Goal: Task Accomplishment & Management: Use online tool/utility

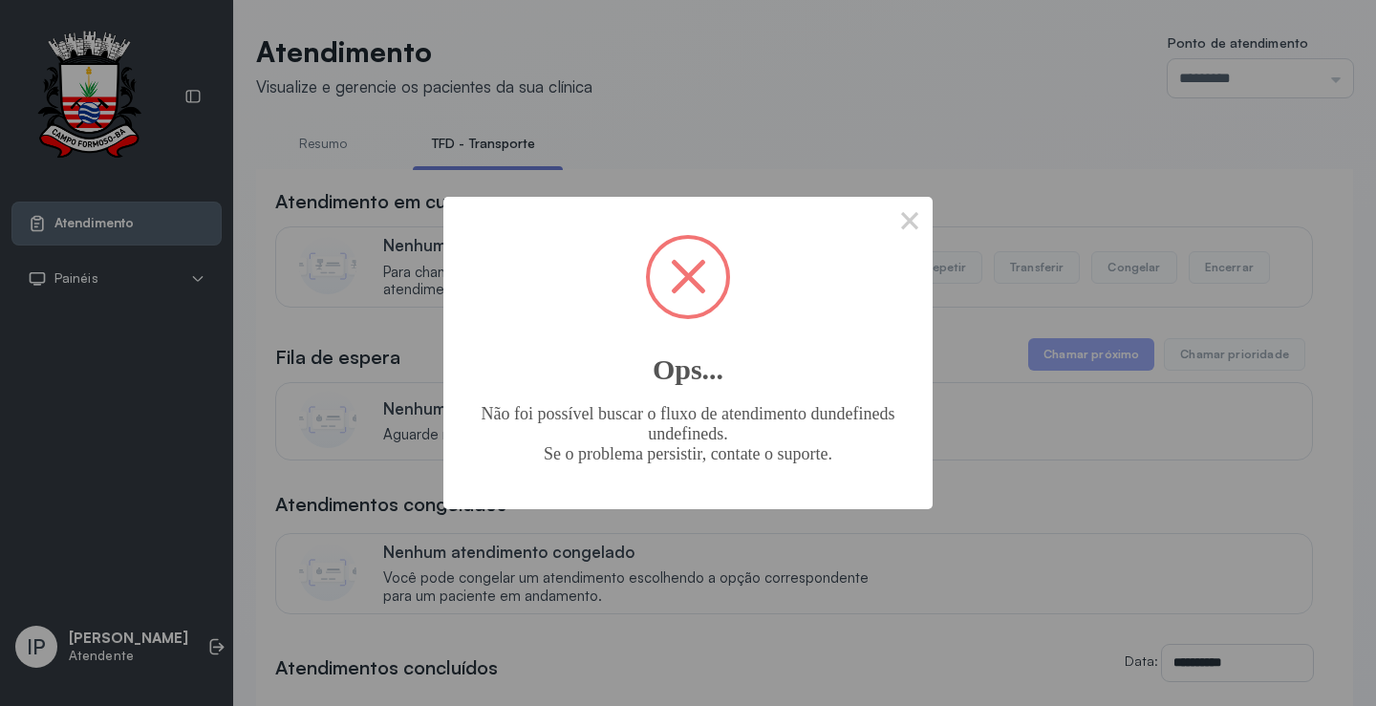
click at [878, 219] on div "× Ops... Não foi possível buscar o fluxo de atendimento dundefineds undefineds.…" at bounding box center [687, 352] width 489 height 311
click at [891, 224] on button "×" at bounding box center [910, 220] width 46 height 46
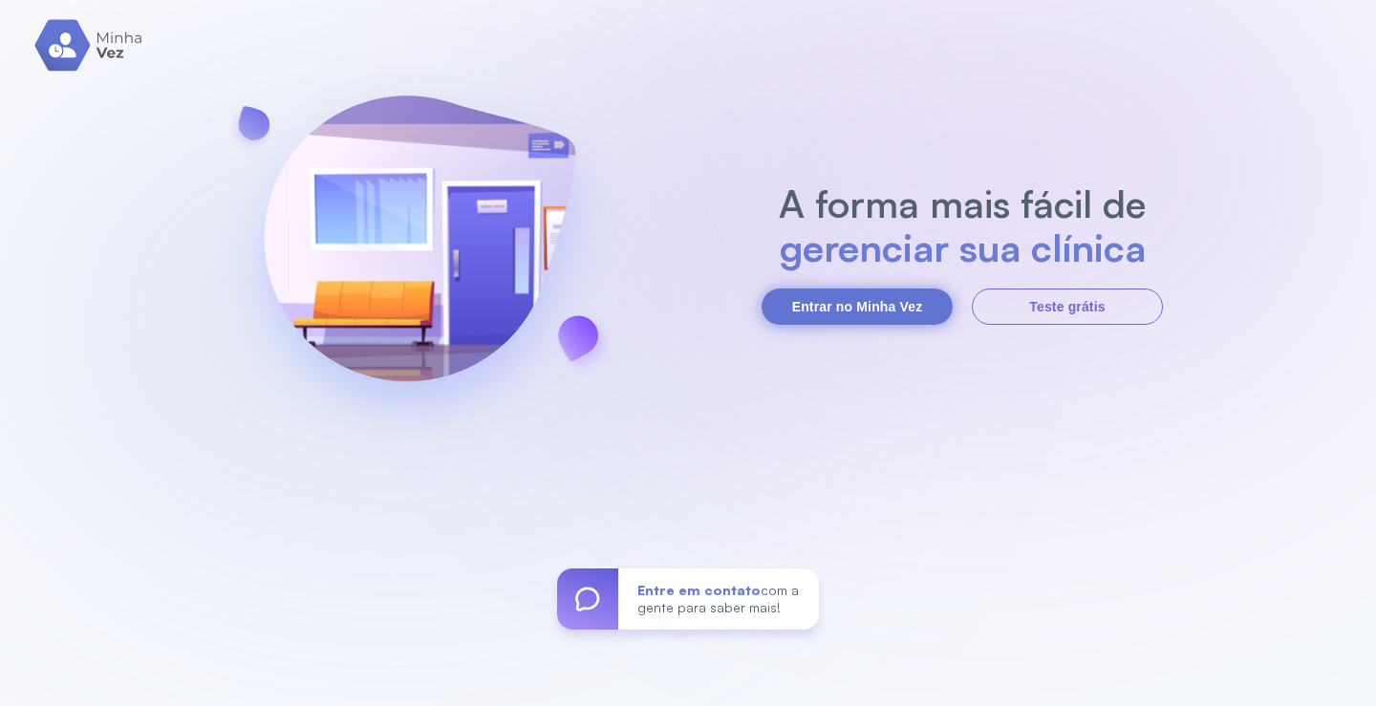
click at [823, 315] on button "Entrar no Minha Vez" at bounding box center [856, 307] width 191 height 36
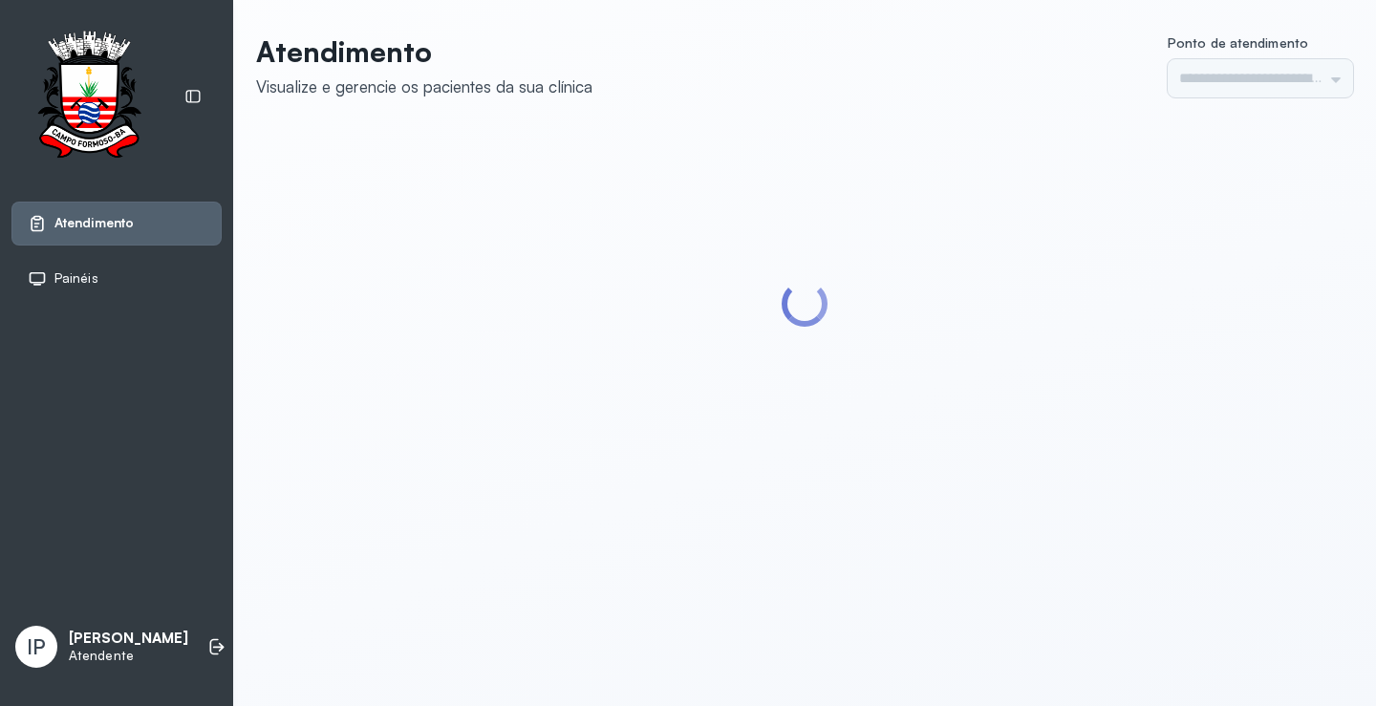
type input "*********"
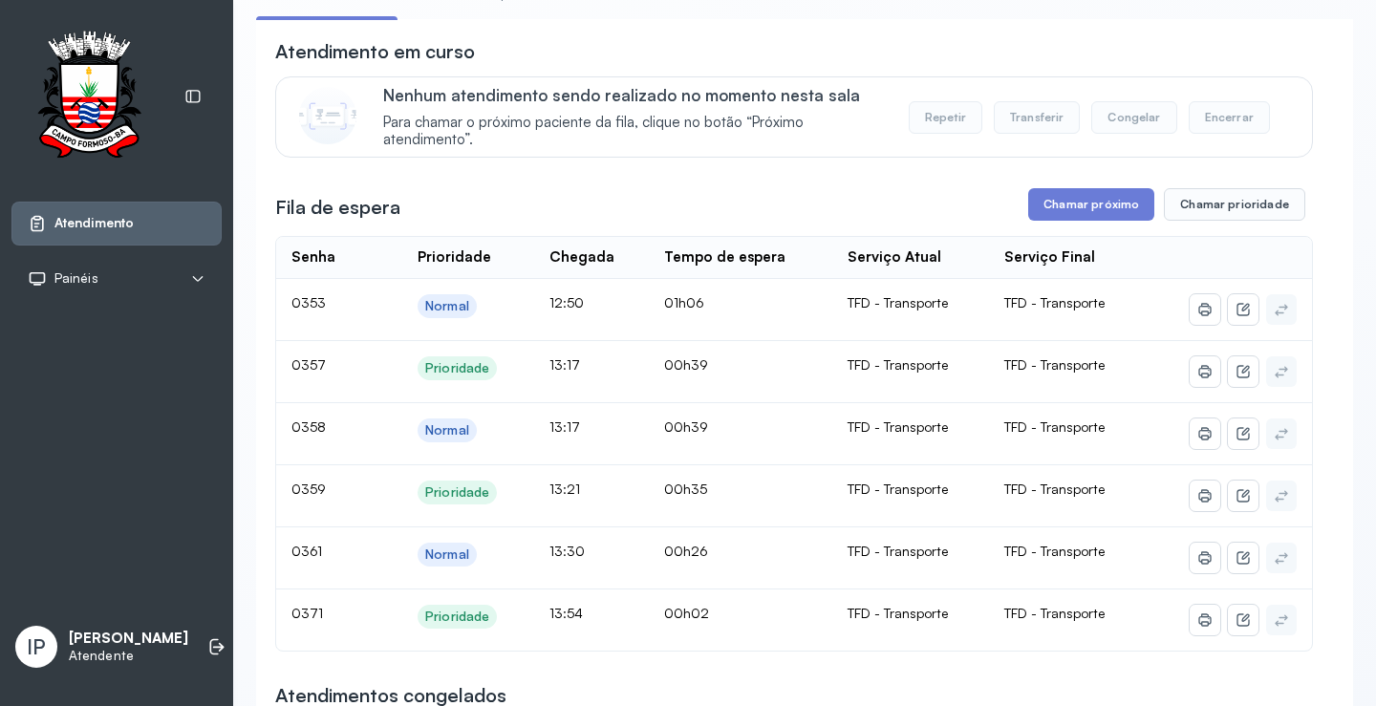
scroll to position [287, 0]
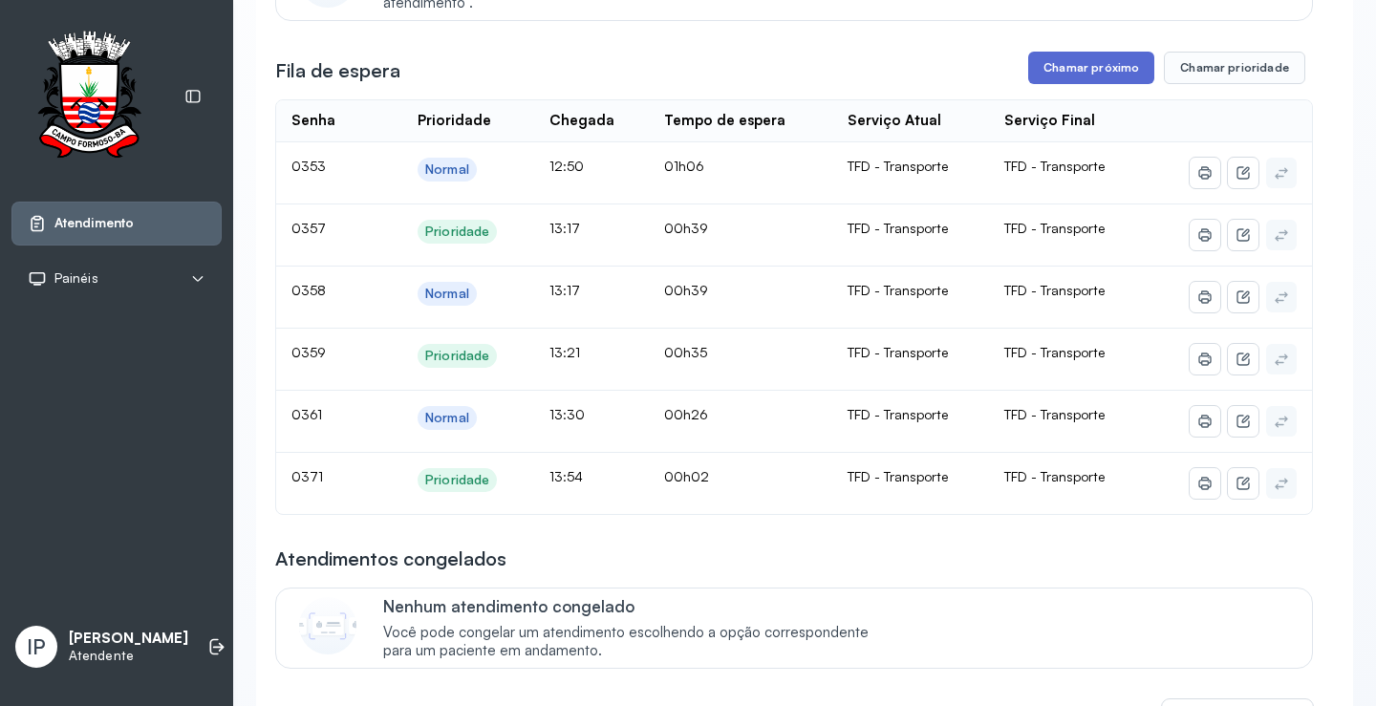
click at [1076, 76] on button "Chamar próximo" at bounding box center [1091, 68] width 126 height 32
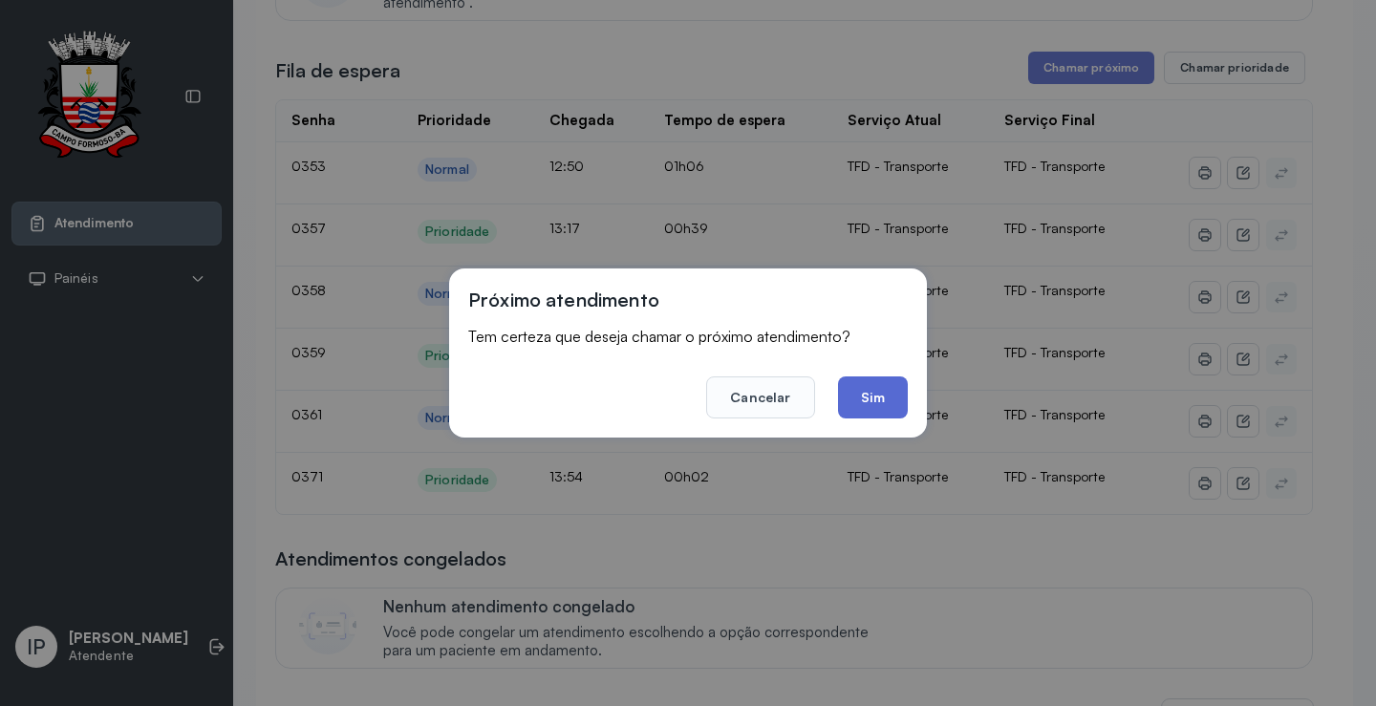
click at [867, 387] on button "Sim" at bounding box center [873, 397] width 70 height 42
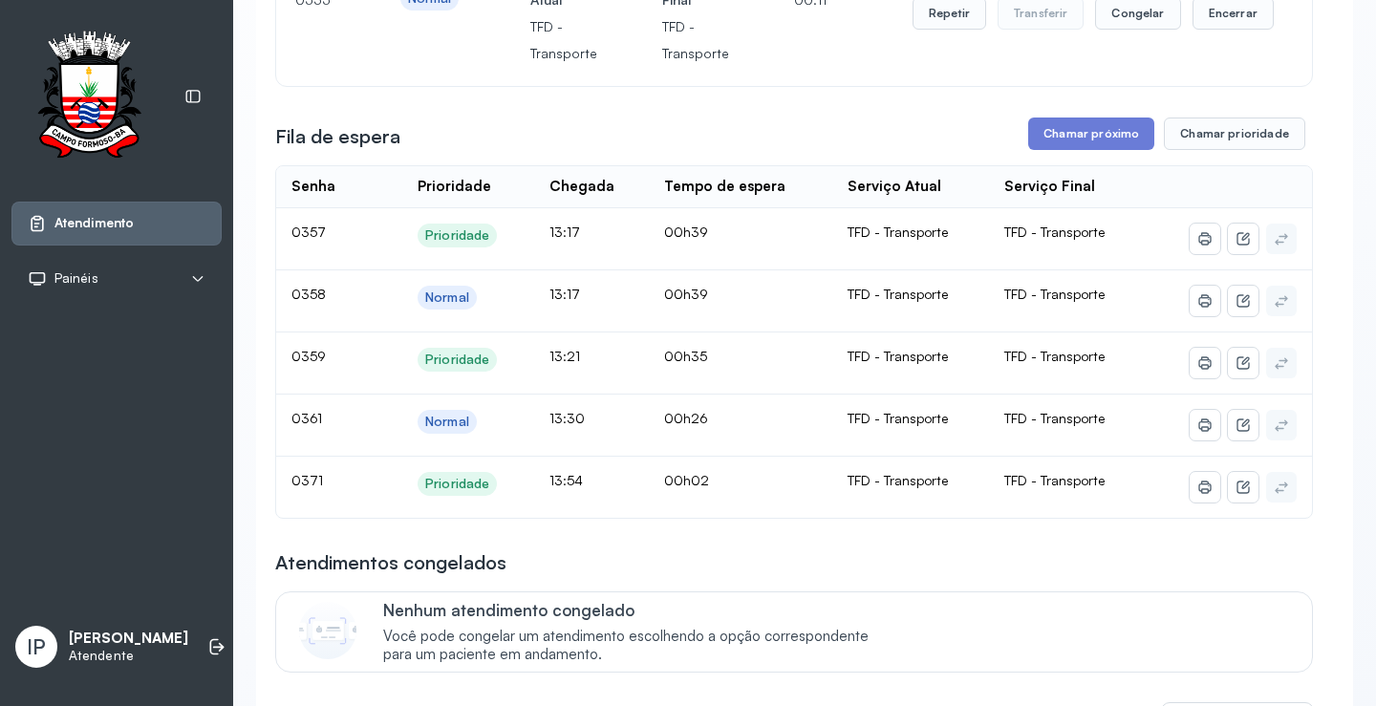
scroll to position [96, 0]
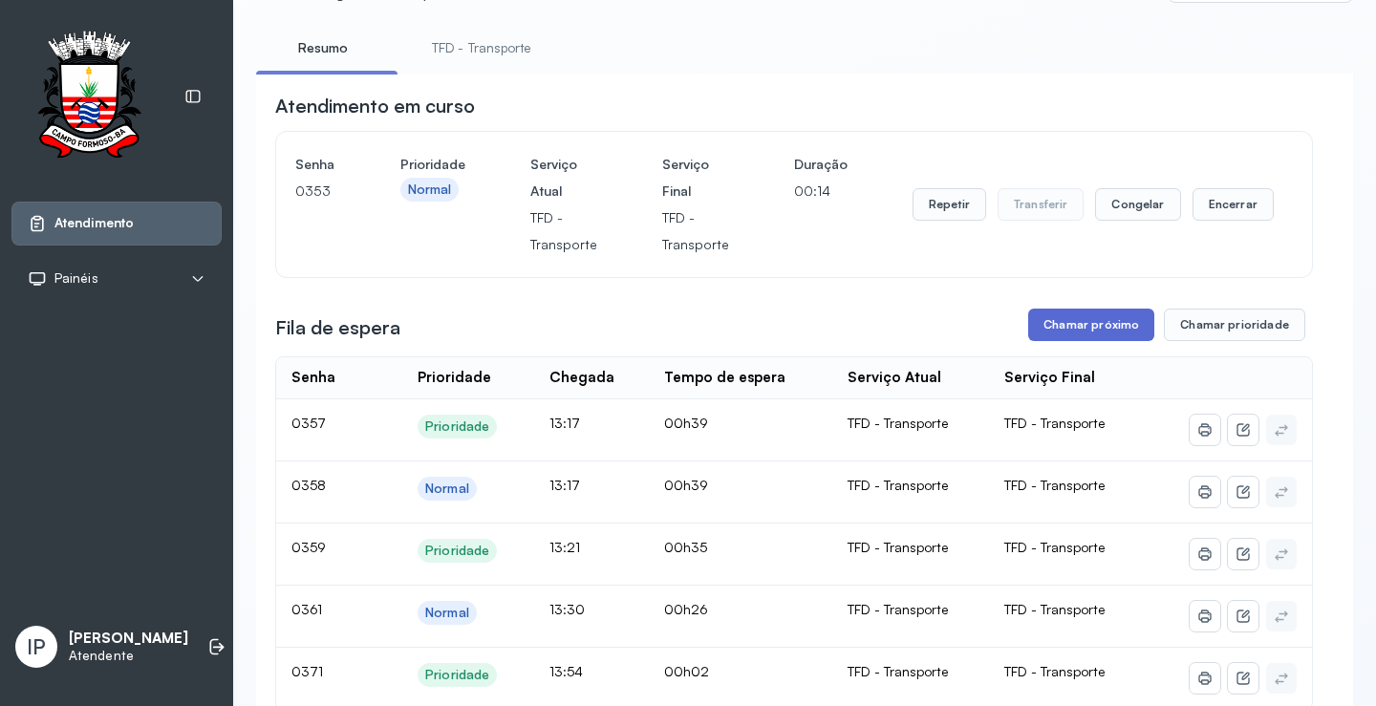
click at [1053, 325] on button "Chamar próximo" at bounding box center [1091, 325] width 126 height 32
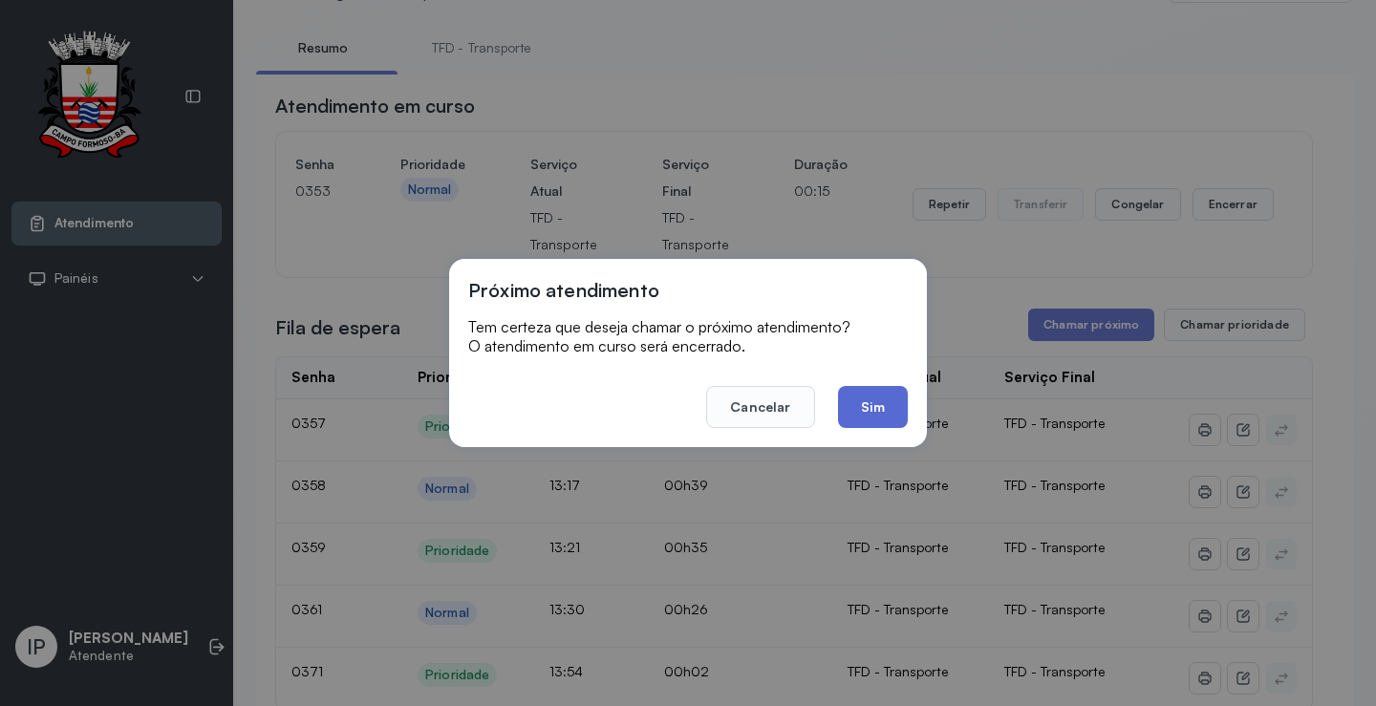
click at [904, 391] on button "Sim" at bounding box center [873, 407] width 70 height 42
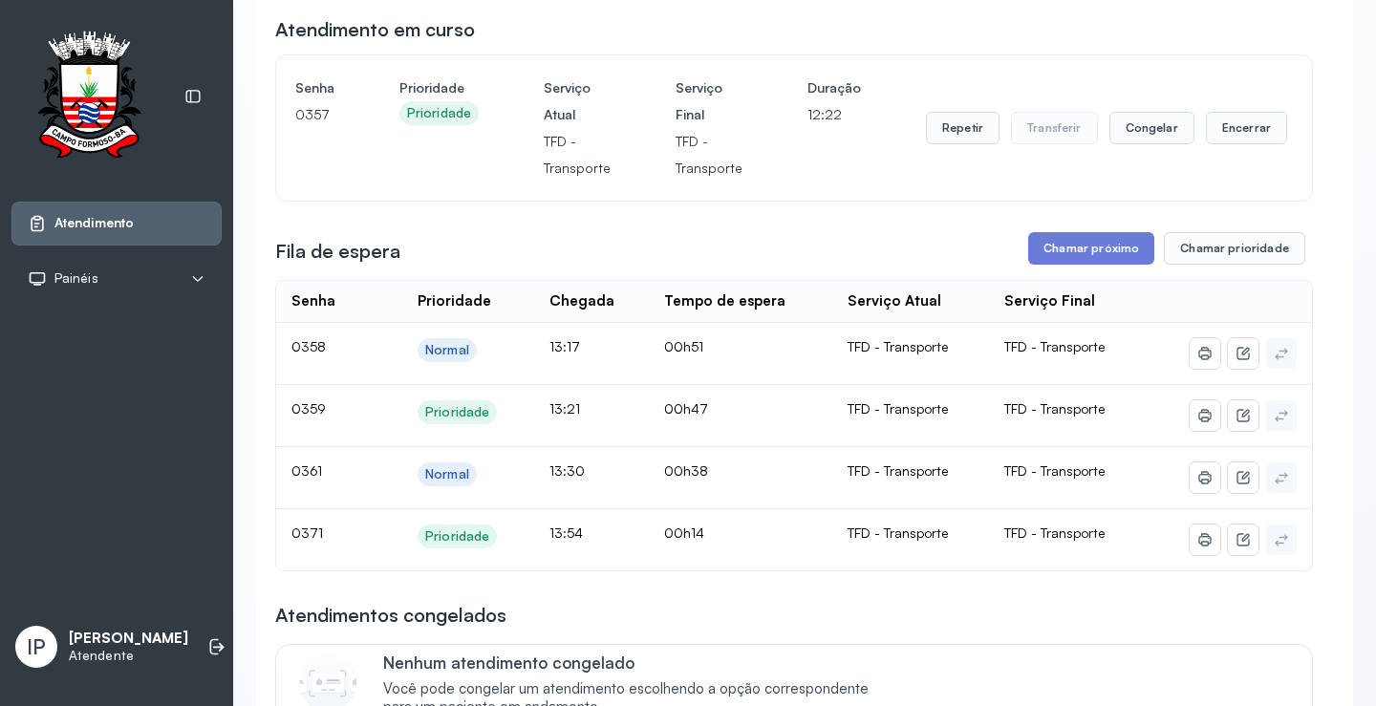
scroll to position [287, 0]
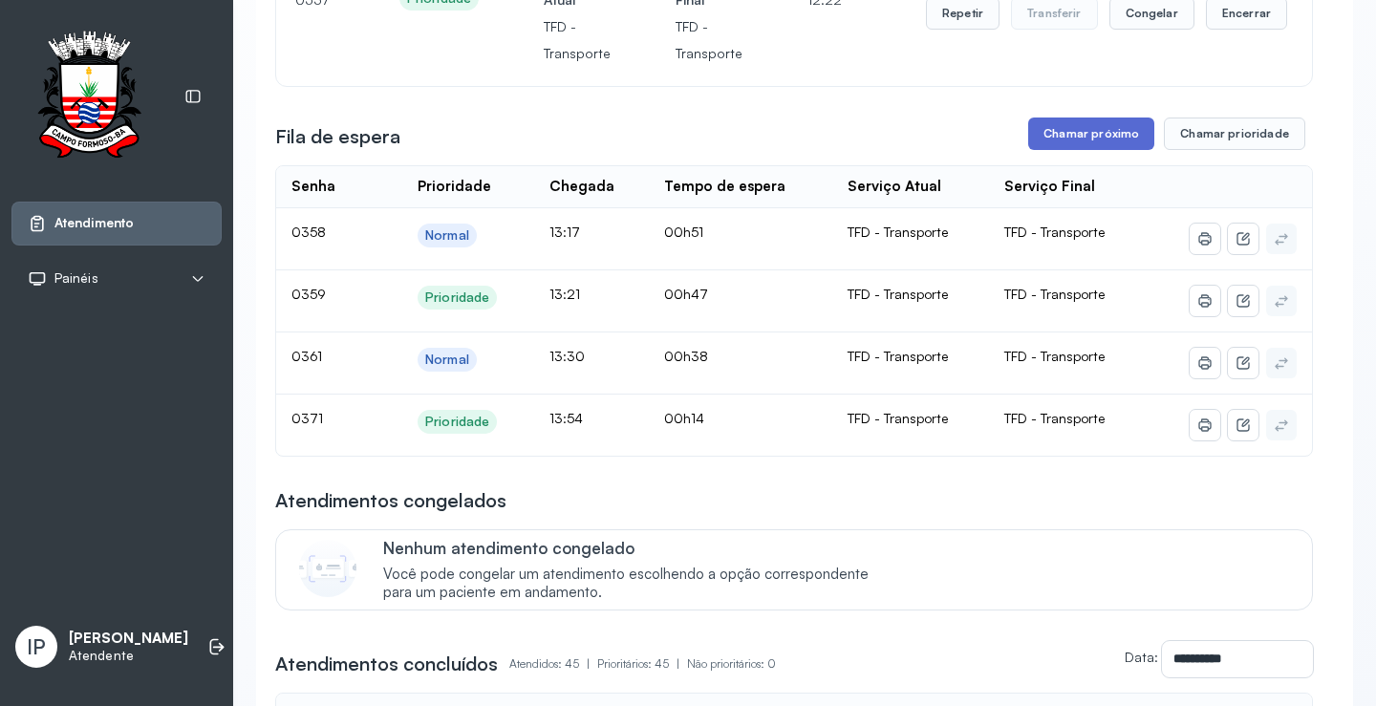
click at [1055, 135] on button "Chamar próximo" at bounding box center [1091, 134] width 126 height 32
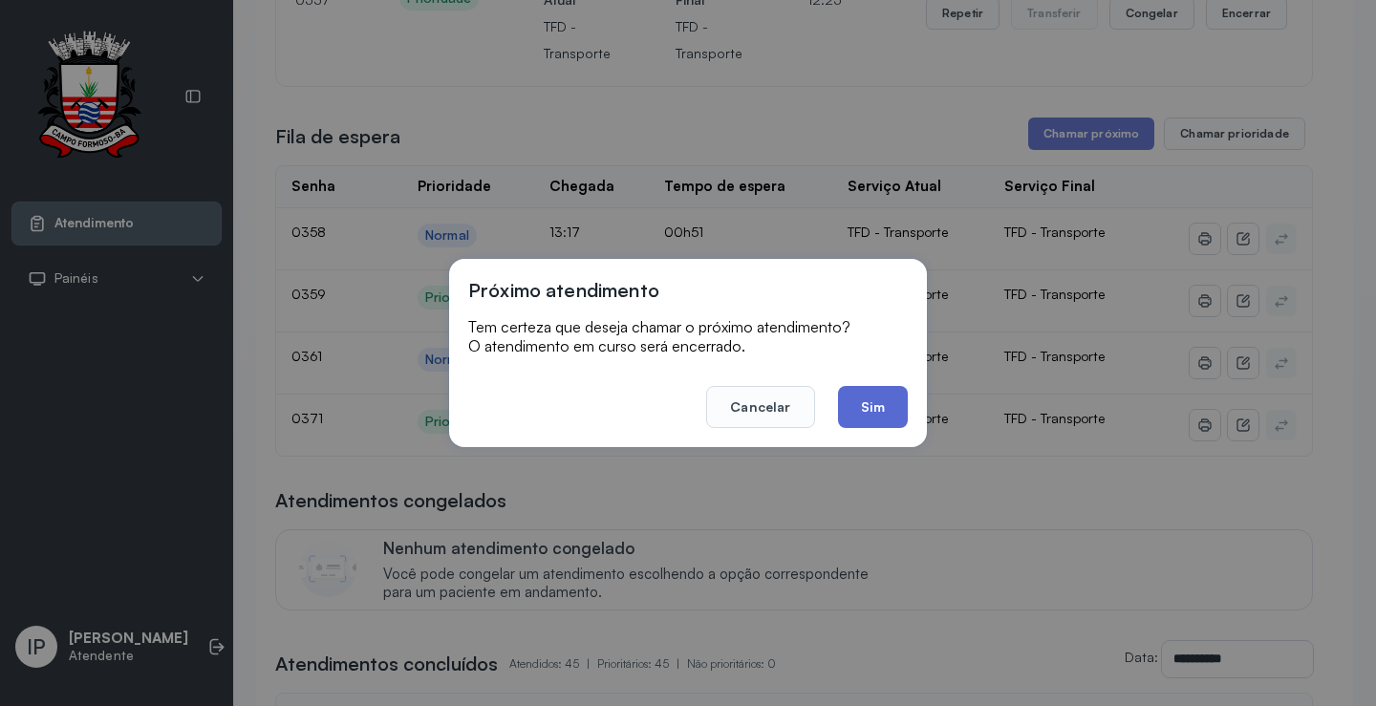
click at [855, 397] on button "Sim" at bounding box center [873, 407] width 70 height 42
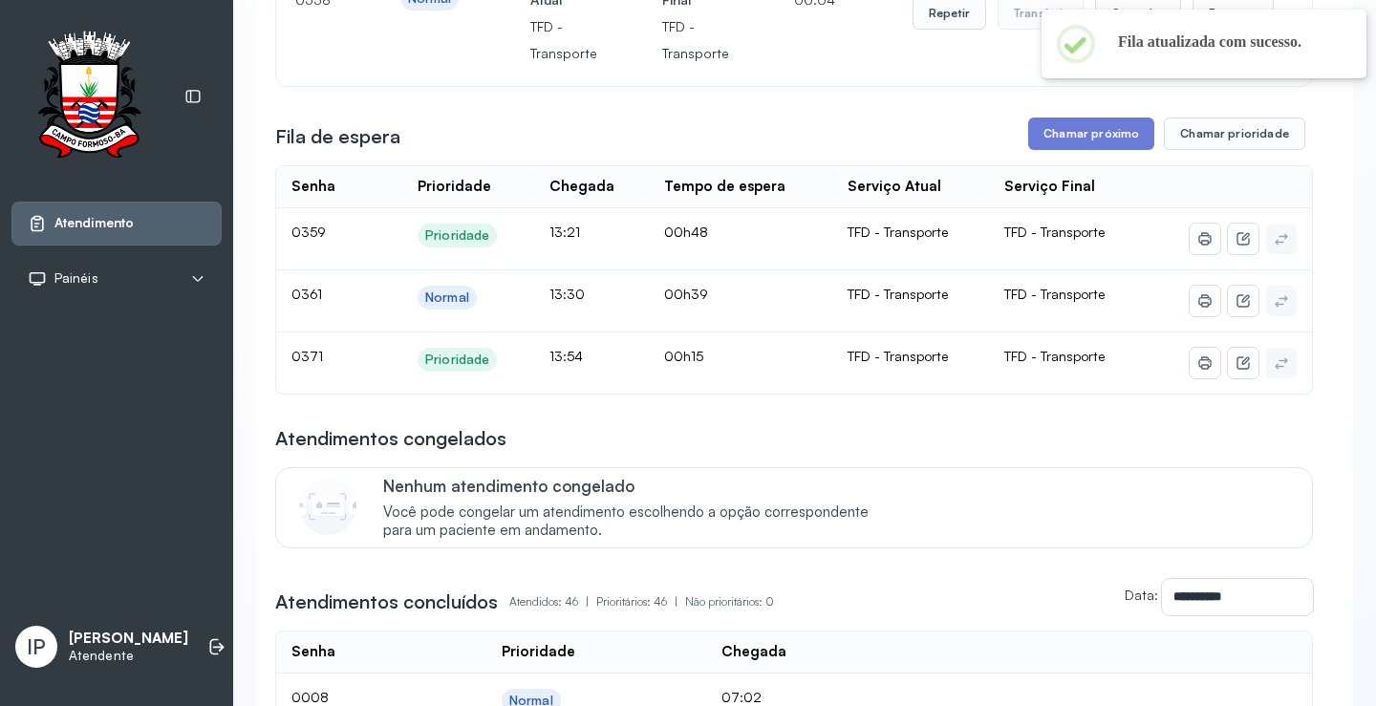
scroll to position [96, 0]
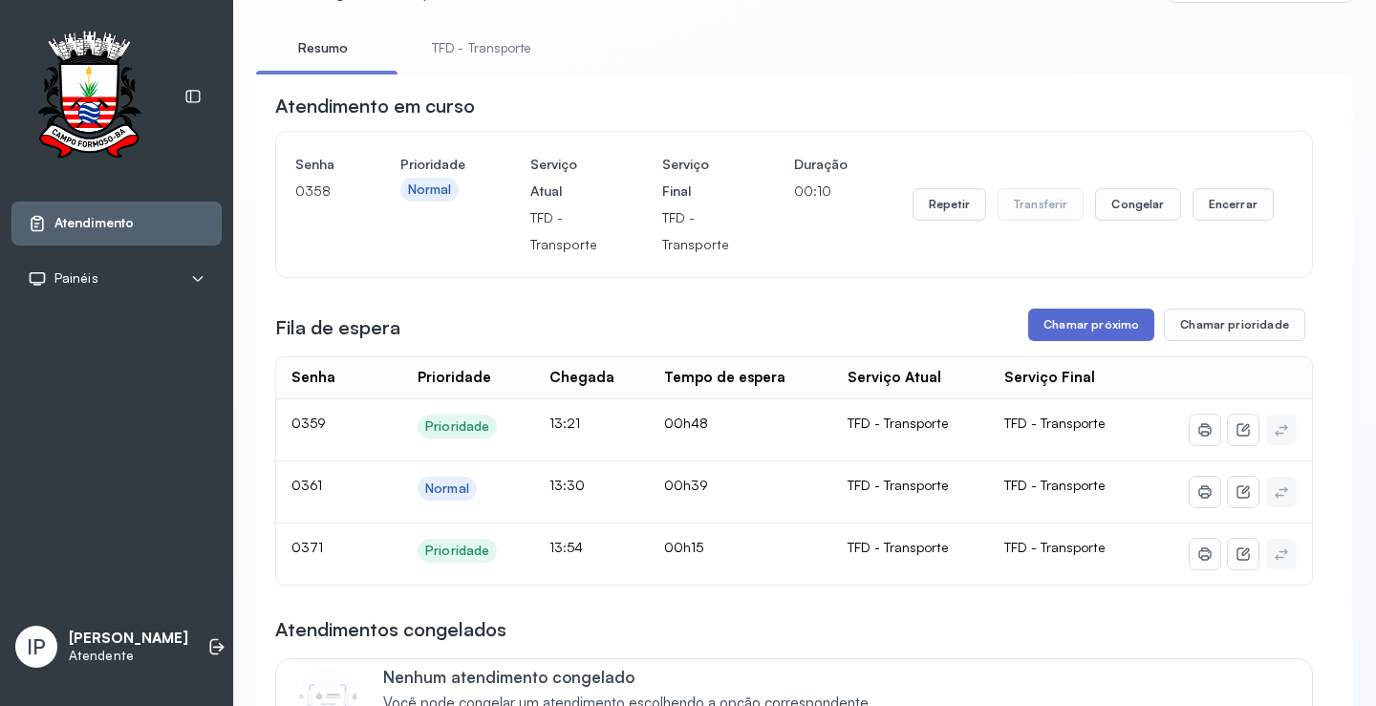
click at [1083, 332] on button "Chamar próximo" at bounding box center [1091, 325] width 126 height 32
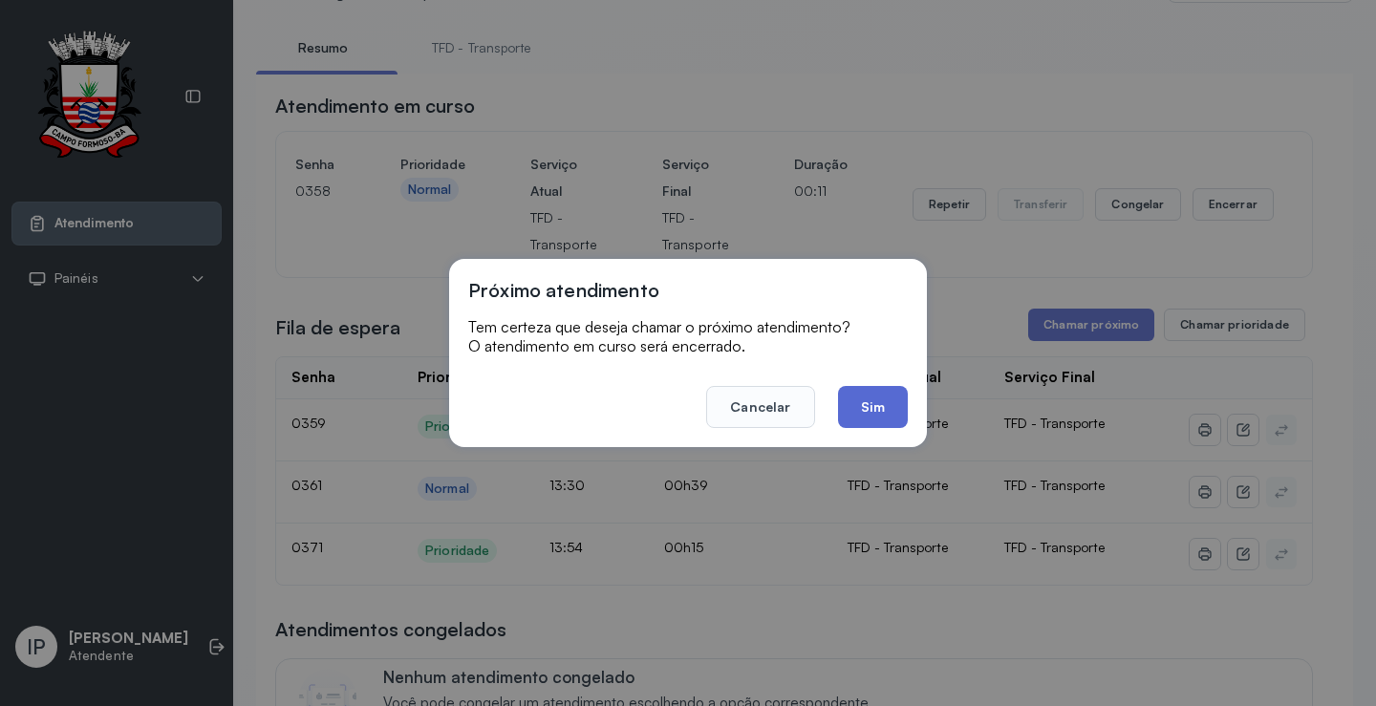
click at [855, 399] on button "Sim" at bounding box center [873, 407] width 70 height 42
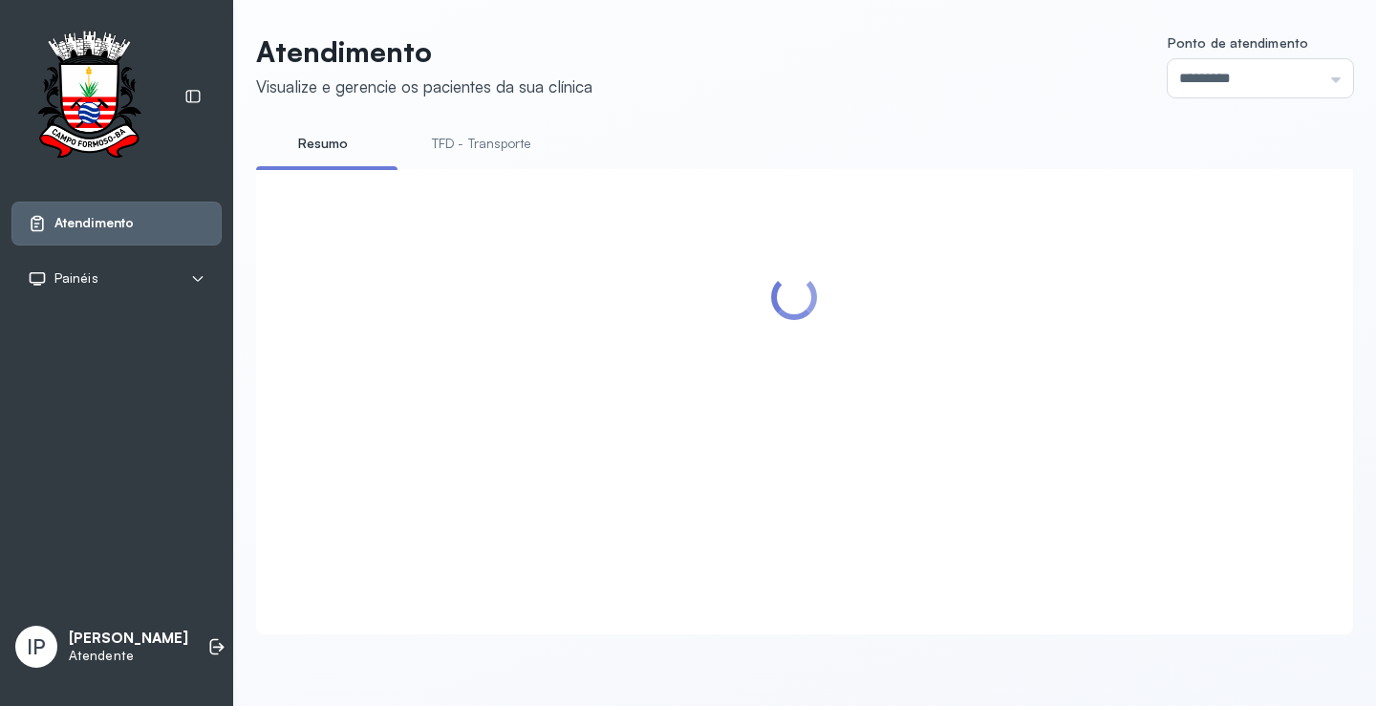
scroll to position [1, 0]
click at [492, 138] on link "TFD - Transporte" at bounding box center [482, 144] width 138 height 32
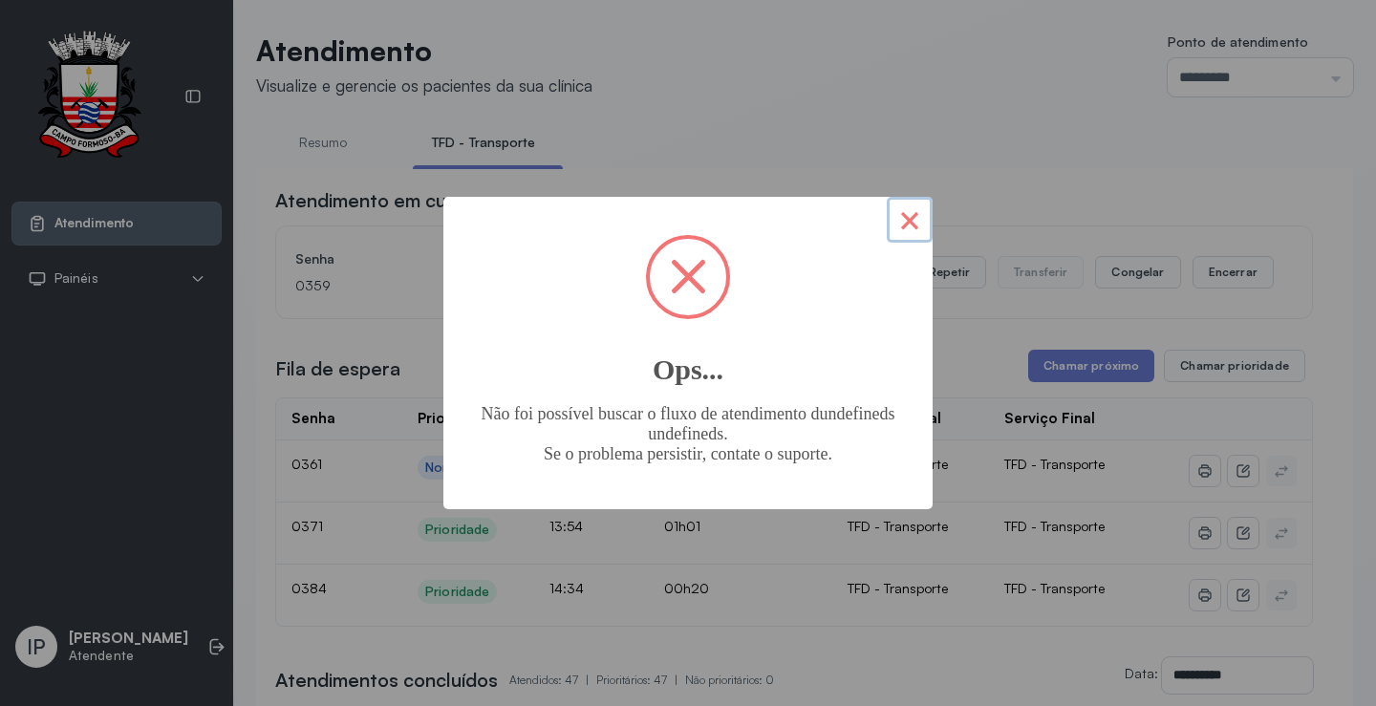
click at [903, 219] on button "×" at bounding box center [910, 220] width 46 height 46
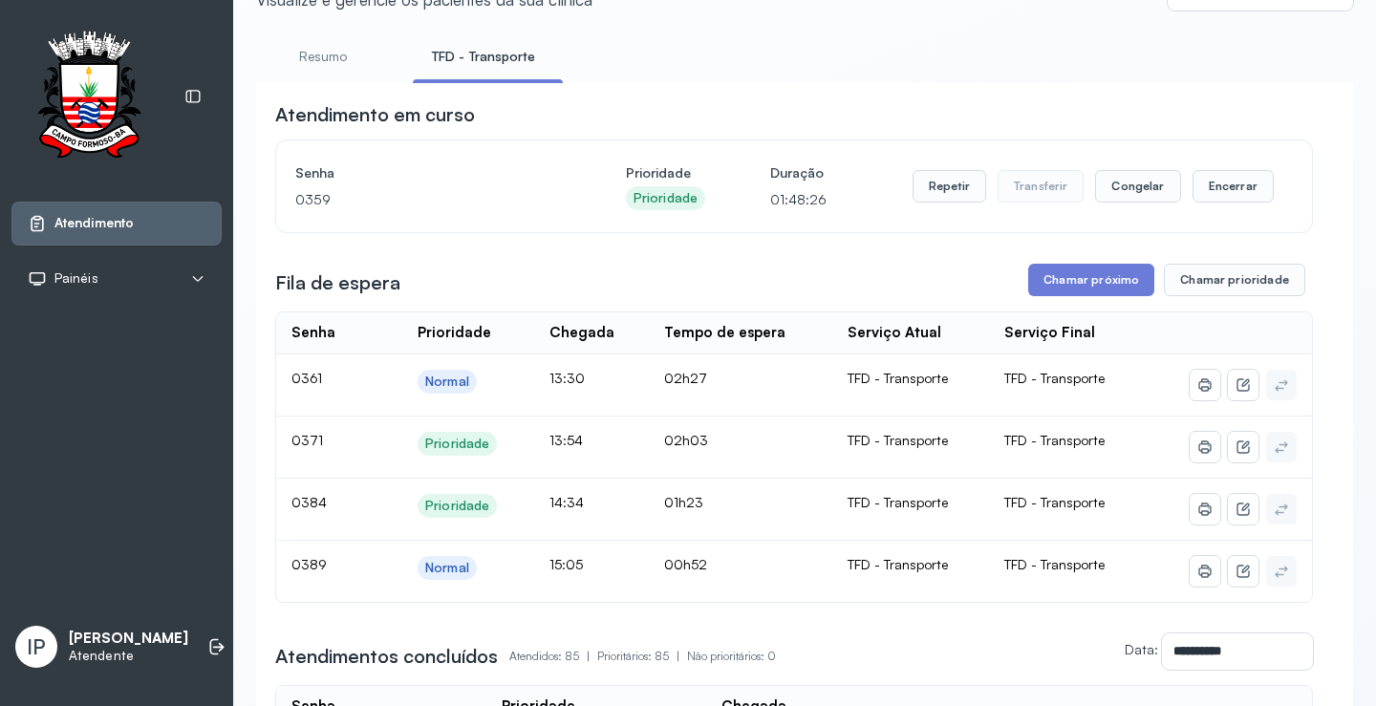
scroll to position [0, 0]
